Goal: Information Seeking & Learning: Learn about a topic

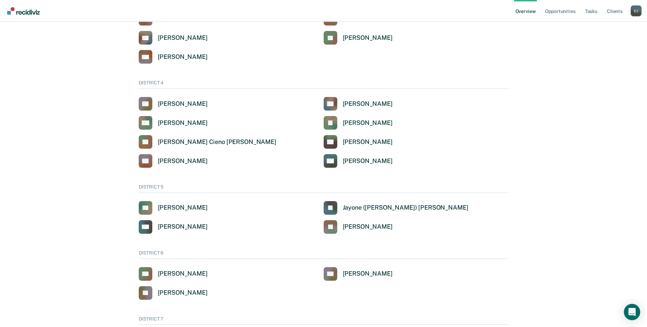
scroll to position [334, 0]
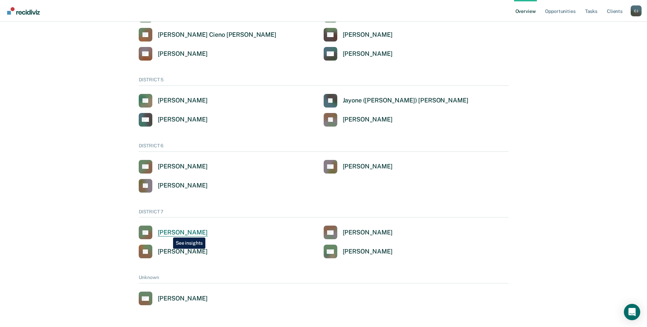
click at [168, 232] on div "[PERSON_NAME]" at bounding box center [183, 232] width 50 height 8
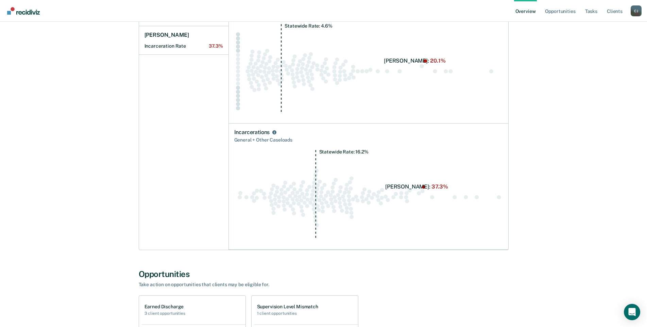
scroll to position [162, 0]
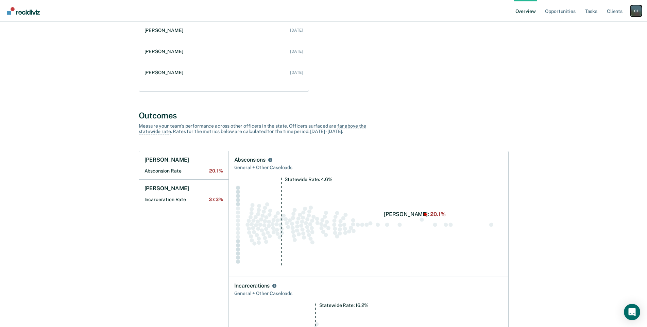
click at [639, 13] on div "[PERSON_NAME]" at bounding box center [636, 10] width 11 height 11
click at [558, 11] on link "Opportunities" at bounding box center [560, 11] width 33 height 22
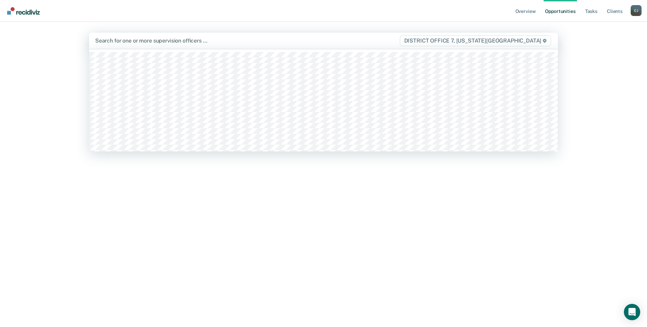
click at [142, 43] on div at bounding box center [247, 41] width 304 height 8
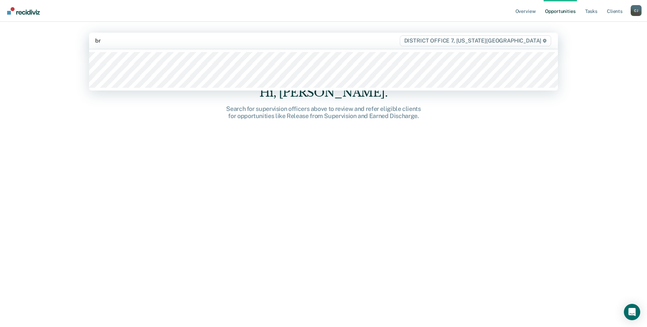
type input "bry"
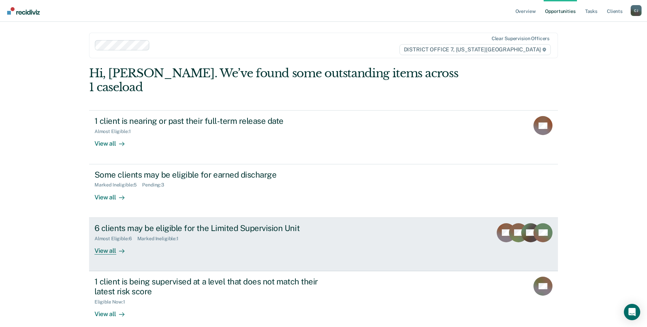
click at [107, 241] on div "View all" at bounding box center [113, 247] width 38 height 13
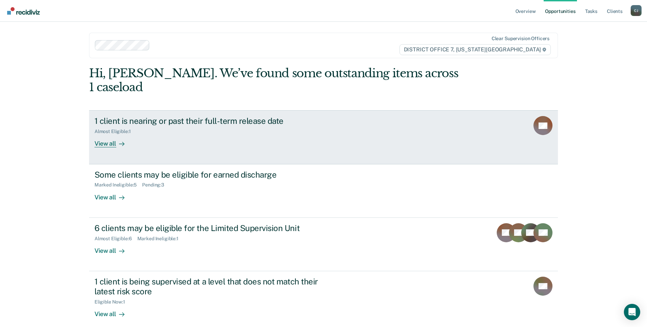
click at [105, 134] on div "View all" at bounding box center [113, 140] width 38 height 13
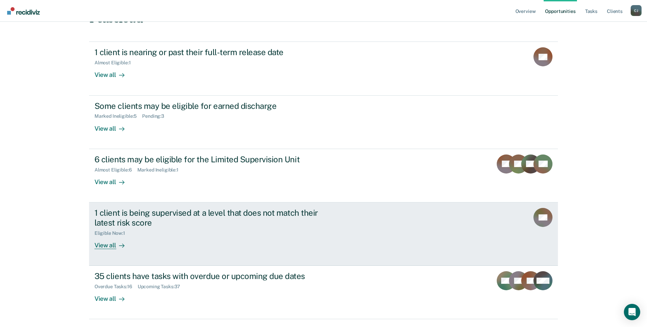
scroll to position [74, 0]
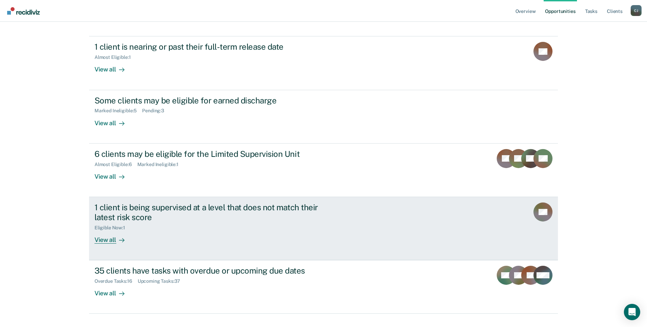
click at [98, 230] on div "View all" at bounding box center [113, 236] width 38 height 13
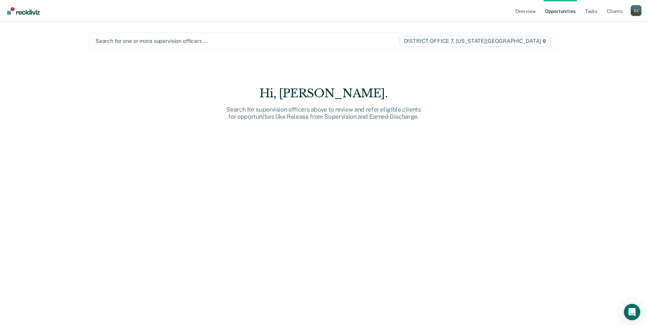
click at [188, 42] on div at bounding box center [247, 41] width 303 height 8
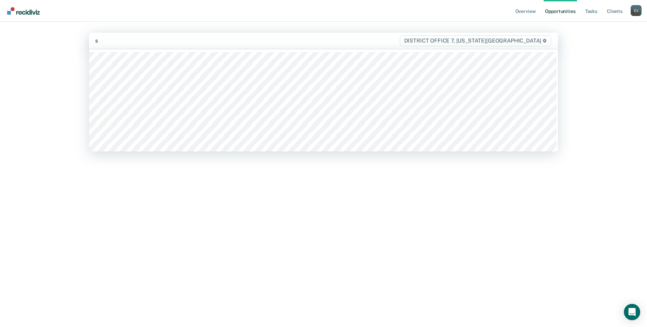
type input "st"
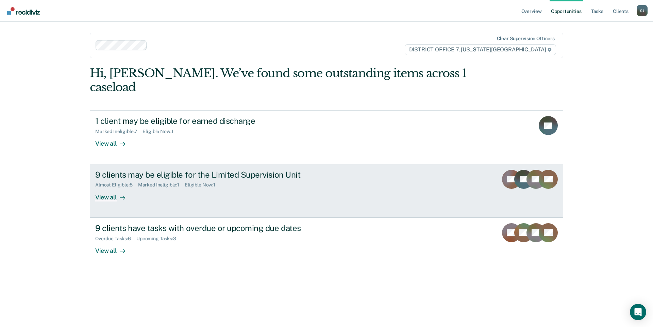
click at [98, 188] on div "View all" at bounding box center [114, 194] width 38 height 13
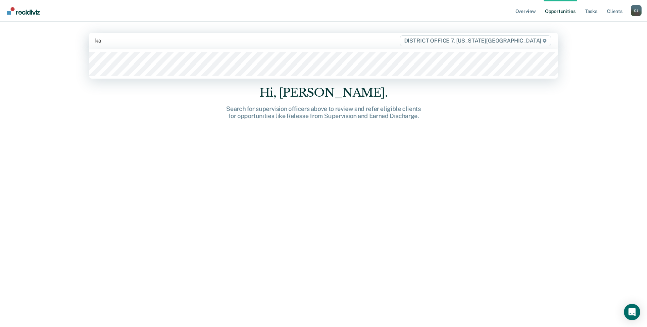
type input "kas"
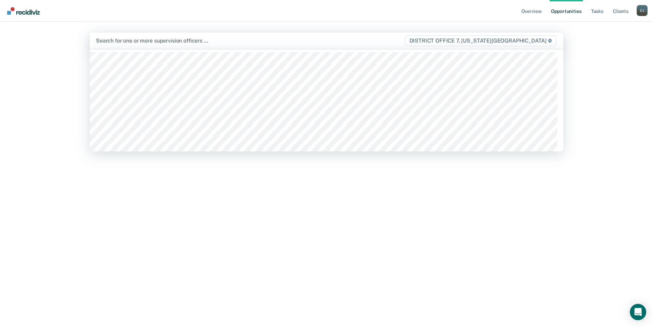
click at [127, 38] on div at bounding box center [250, 41] width 308 height 8
